Goal: Information Seeking & Learning: Find specific fact

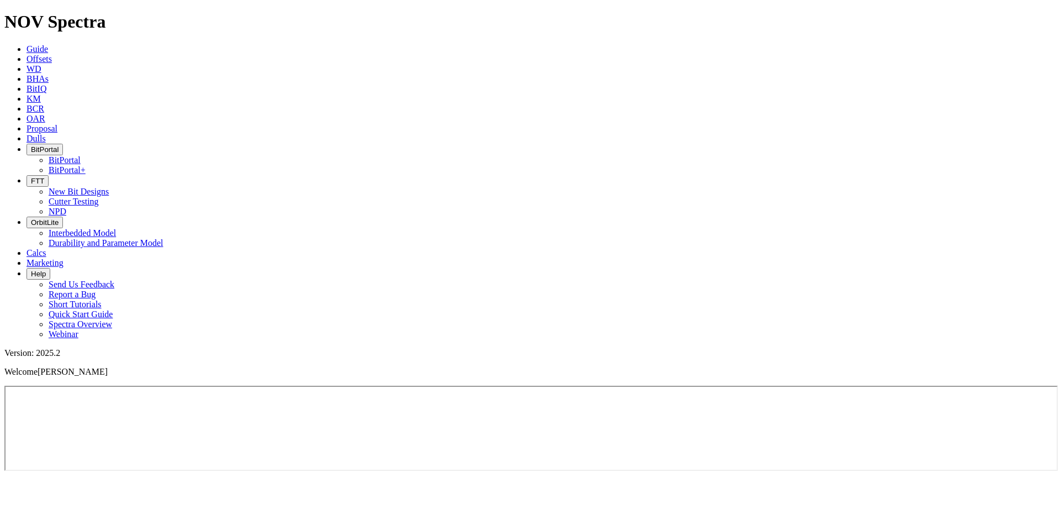
click at [27, 54] on icon at bounding box center [27, 58] width 0 height 9
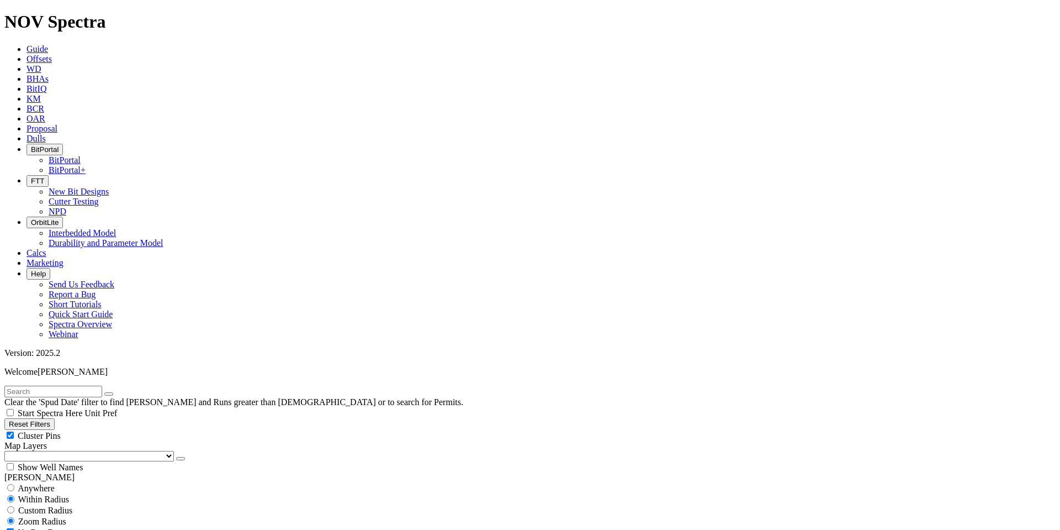
click at [89, 385] on input "text" at bounding box center [53, 391] width 98 height 12
type input "HBNS"
click at [115, 392] on button "submit" at bounding box center [119, 393] width 9 height 3
click at [46, 483] on span "Anywhere" at bounding box center [36, 487] width 37 height 9
radio input "true"
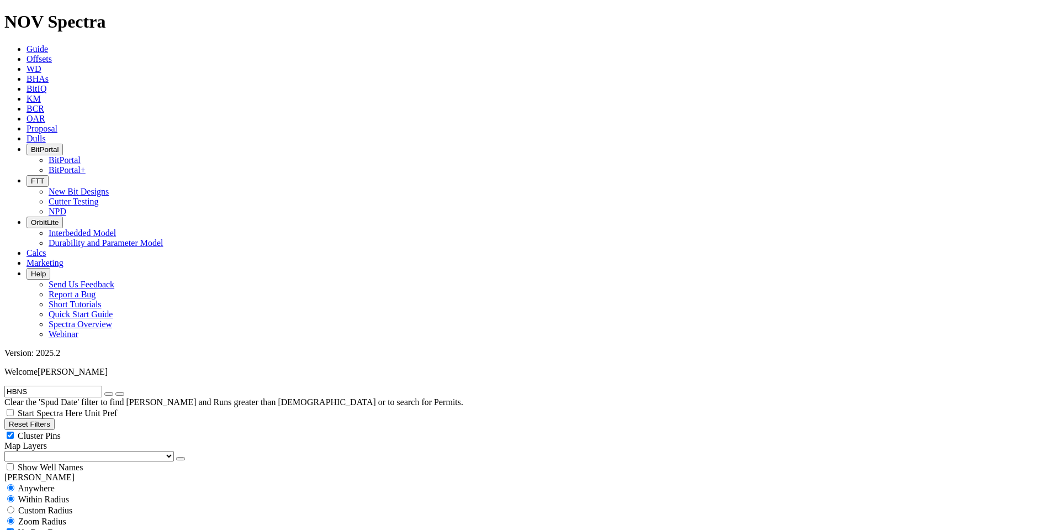
radio input "false"
click at [76, 385] on input "HBNS" at bounding box center [53, 391] width 98 height 12
drag, startPoint x: 56, startPoint y: 50, endPoint x: 5, endPoint y: 47, distance: 50.8
click at [5, 385] on form "HBNS" at bounding box center [529, 391] width 1051 height 12
type input "EMBK"
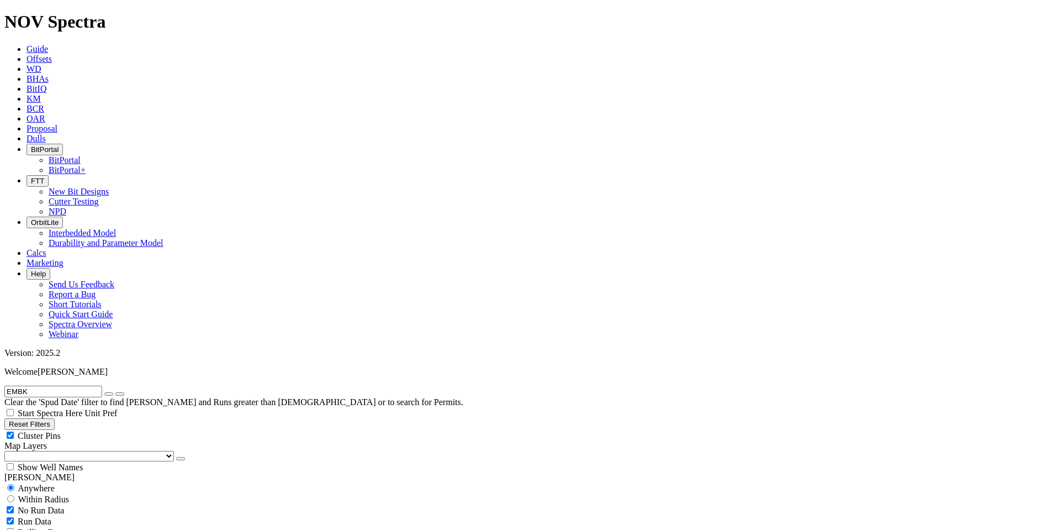
click at [120, 394] on icon "submit" at bounding box center [120, 394] width 0 height 0
radio input "false"
radio input "true"
click at [29, 483] on span "Anywhere" at bounding box center [36, 487] width 37 height 9
radio input "true"
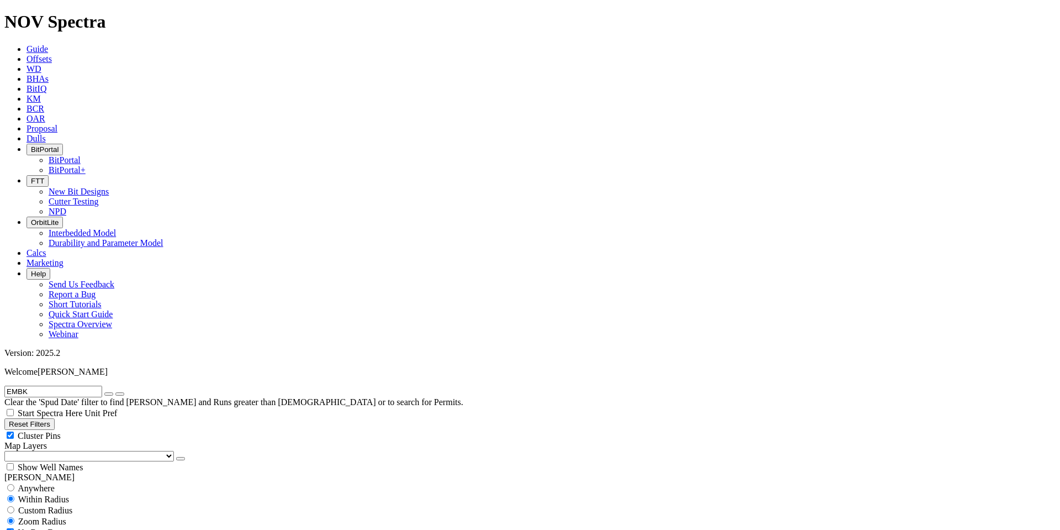
radio input "false"
click at [53, 385] on input "EMBK" at bounding box center [53, 391] width 98 height 12
drag, startPoint x: 54, startPoint y: 50, endPoint x: 6, endPoint y: 47, distance: 48.6
click at [6, 385] on form "EMBK" at bounding box center [529, 391] width 1051 height 12
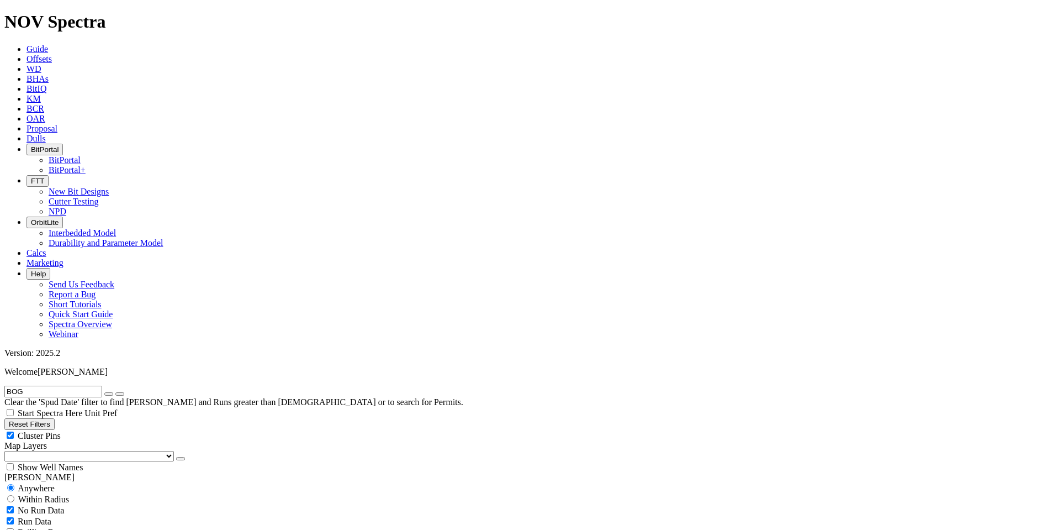
type input "BOG"
